Goal: Task Accomplishment & Management: Use online tool/utility

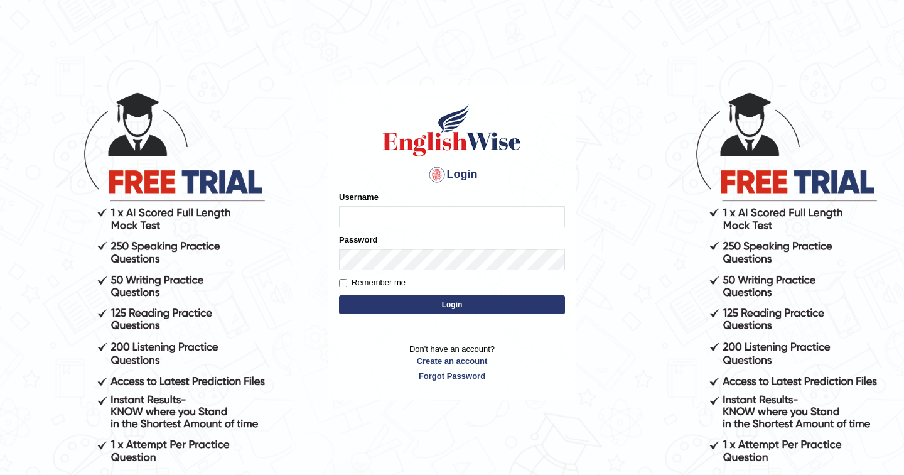
click at [461, 217] on input "Username" at bounding box center [452, 216] width 226 height 21
type input "nhatvi"
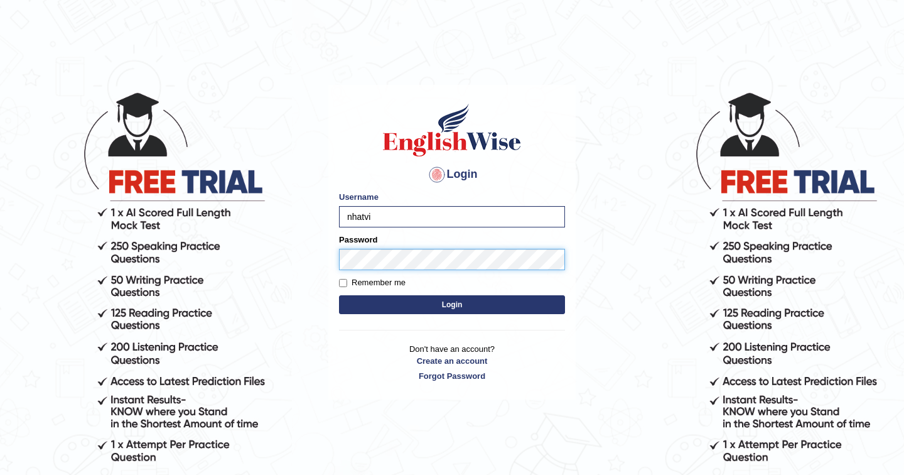
click at [452, 304] on button "Login" at bounding box center [452, 304] width 226 height 19
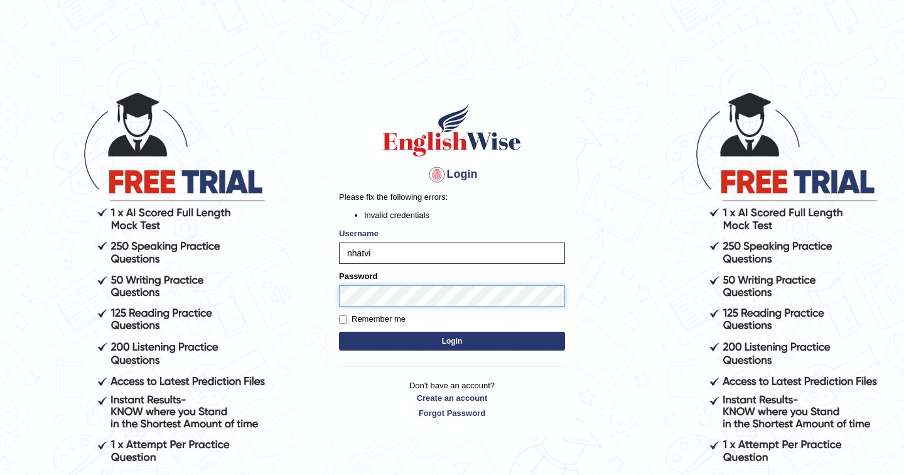
click at [333, 297] on div "Login Please fix the following errors: Invalid credentials Username nhatvi Pass…" at bounding box center [451, 260] width 247 height 351
click at [452, 341] on button "Login" at bounding box center [452, 340] width 226 height 19
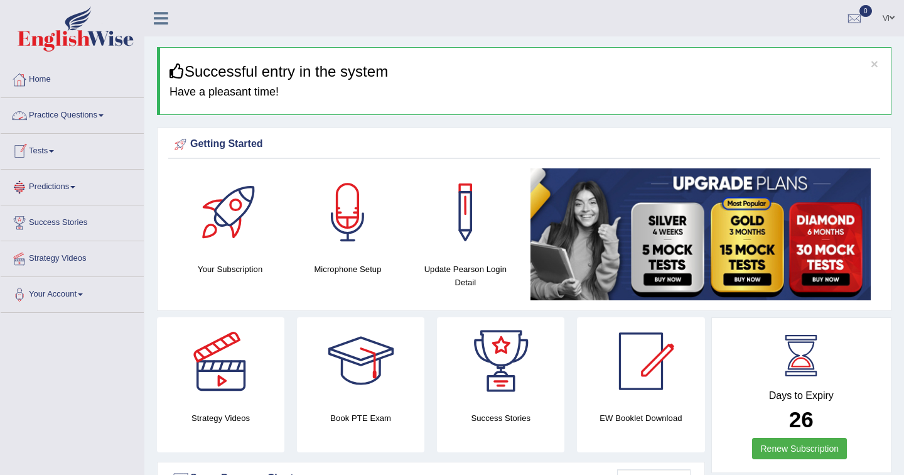
click at [48, 149] on link "Tests" at bounding box center [72, 149] width 143 height 31
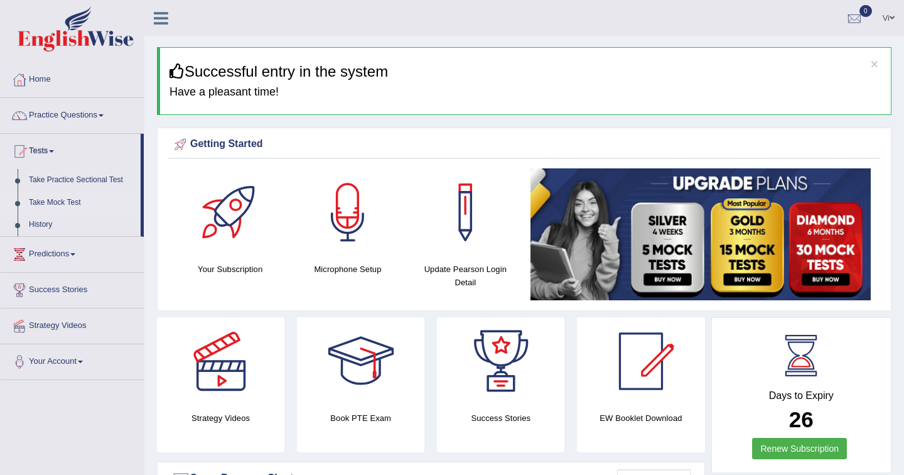
click at [67, 203] on link "Take Mock Test" at bounding box center [81, 202] width 117 height 23
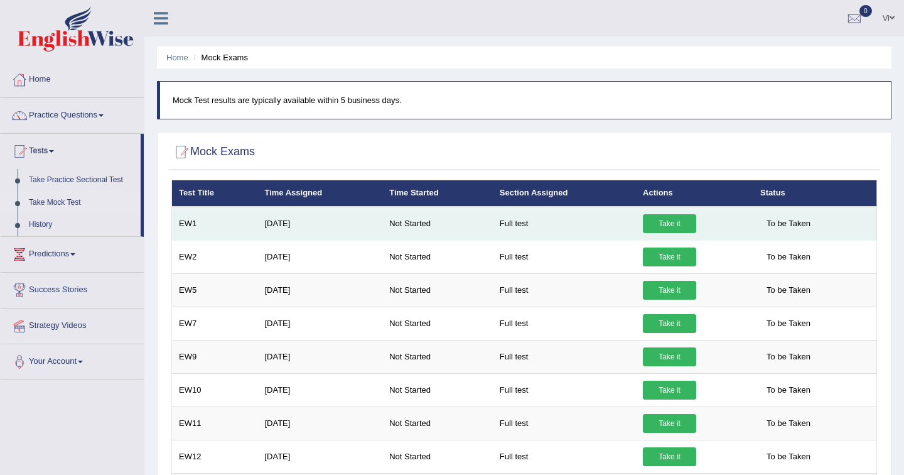
click at [670, 223] on link "Take it" at bounding box center [669, 223] width 53 height 19
